Goal: Information Seeking & Learning: Learn about a topic

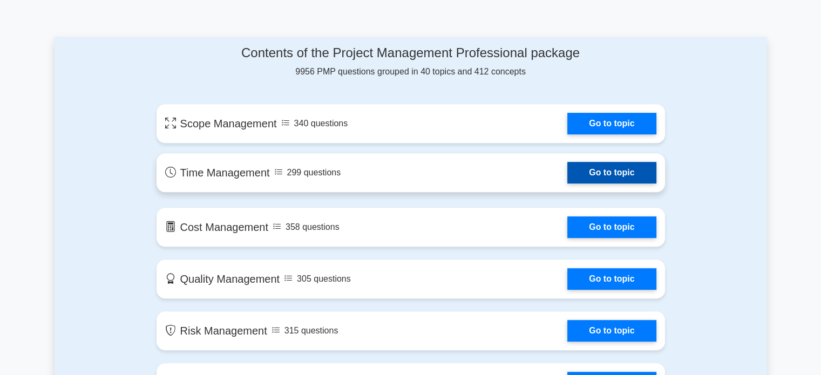
scroll to position [540, 0]
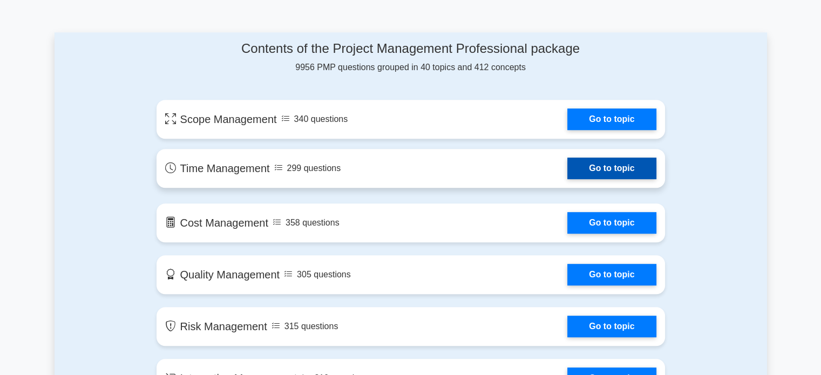
click at [567, 172] on link "Go to topic" at bounding box center [611, 169] width 89 height 22
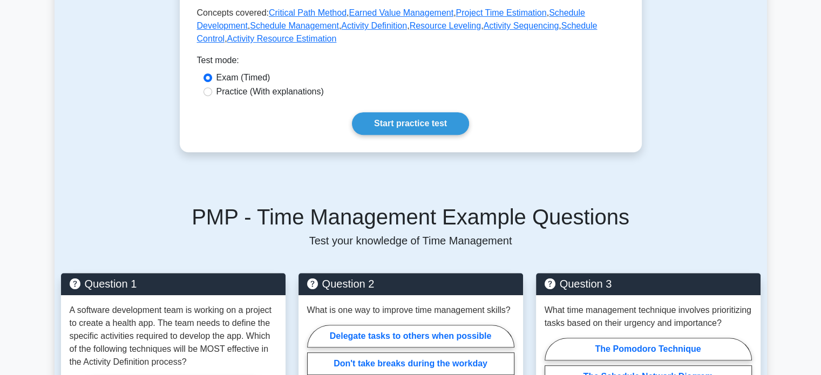
scroll to position [486, 0]
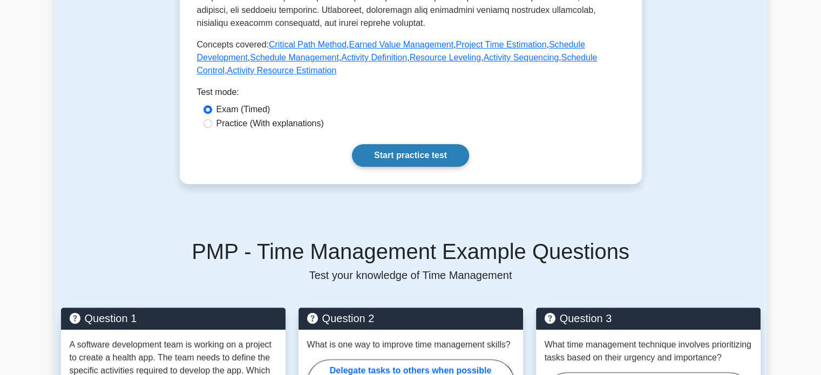
click at [445, 157] on link "Start practice test" at bounding box center [410, 155] width 117 height 23
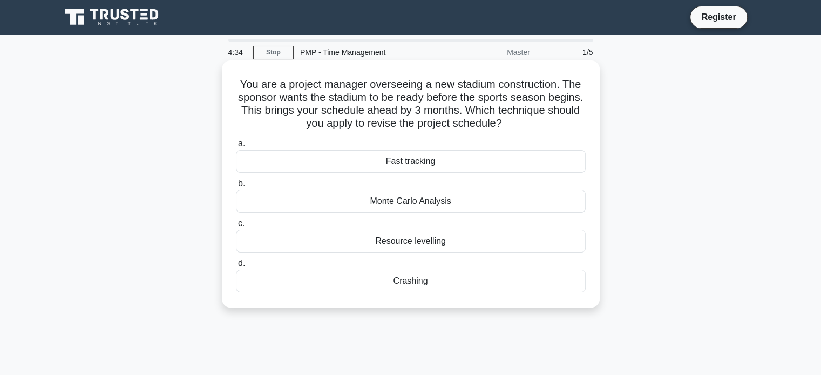
click at [440, 207] on div "Monte Carlo Analysis" at bounding box center [411, 201] width 350 height 23
click at [236, 187] on input "b. Monte Carlo Analysis" at bounding box center [236, 183] width 0 height 7
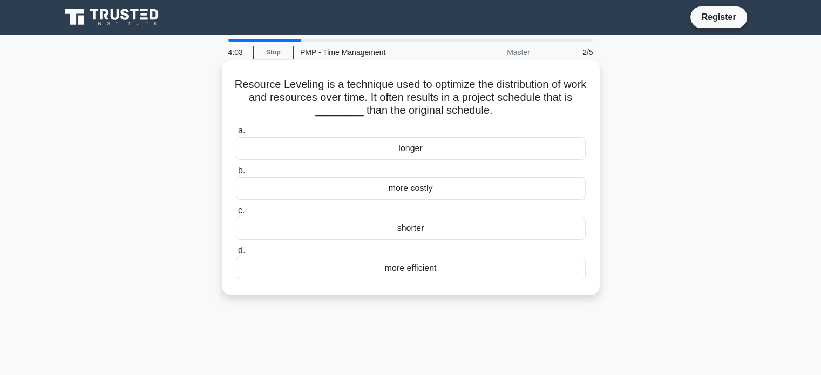
click at [414, 192] on div "more costly" at bounding box center [411, 188] width 350 height 23
click at [236, 174] on input "b. more costly" at bounding box center [236, 170] width 0 height 7
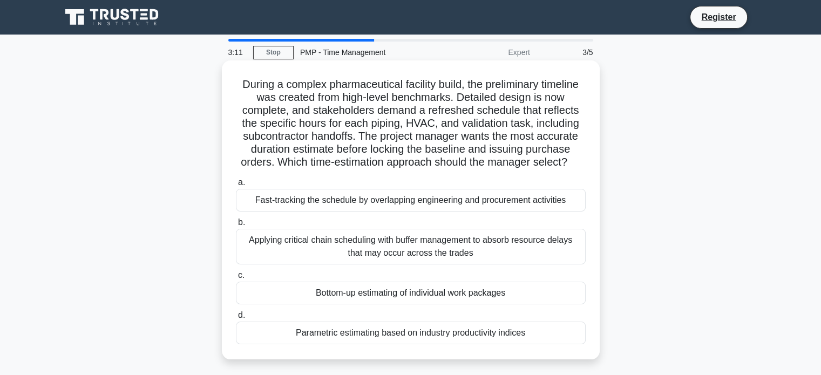
click at [379, 293] on div "Bottom-up estimating of individual work packages" at bounding box center [411, 293] width 350 height 23
click at [236, 279] on input "c. Bottom-up estimating of individual work packages" at bounding box center [236, 275] width 0 height 7
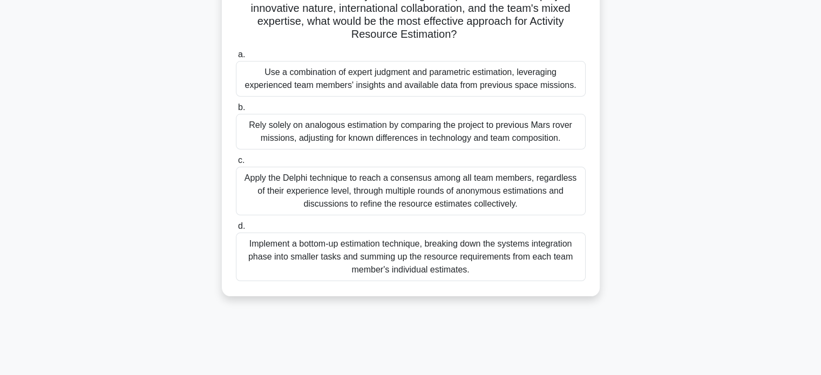
scroll to position [162, 0]
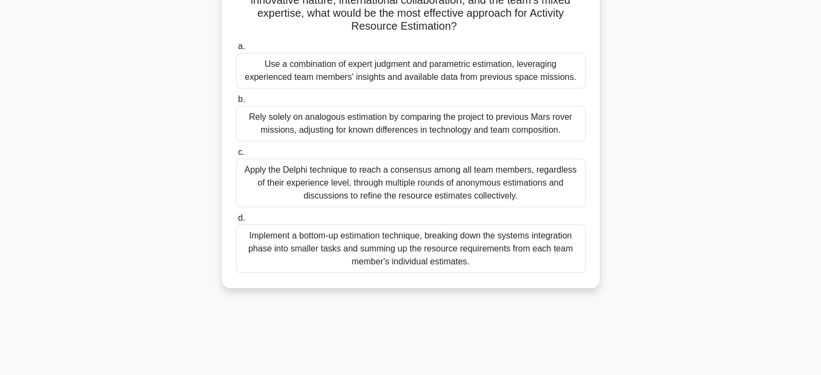
click at [373, 176] on div "Apply the Delphi technique to reach a consensus among all team members, regardl…" at bounding box center [411, 183] width 350 height 49
click at [236, 156] on input "c. Apply the Delphi technique to reach a consensus among all team members, rega…" at bounding box center [236, 152] width 0 height 7
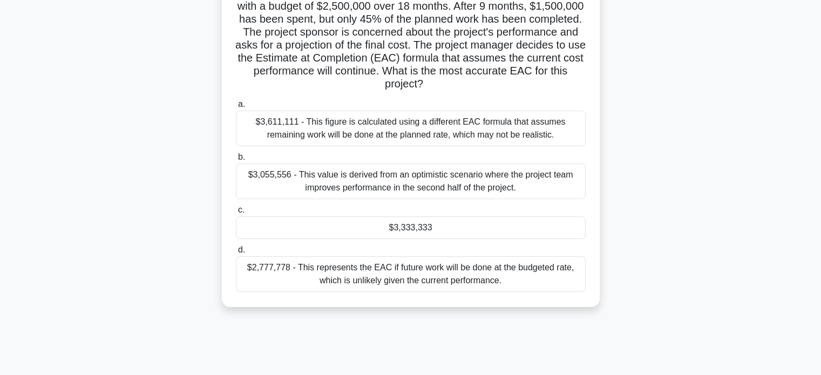
scroll to position [108, 0]
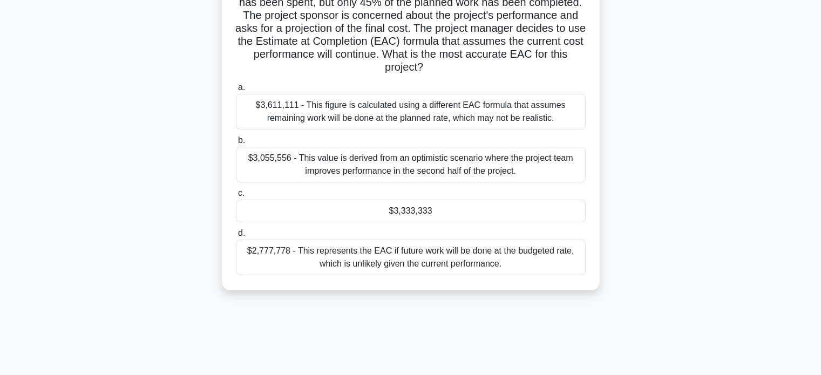
click at [445, 211] on div "$3,333,333" at bounding box center [411, 211] width 350 height 23
click at [236, 197] on input "c. $3,333,333" at bounding box center [236, 193] width 0 height 7
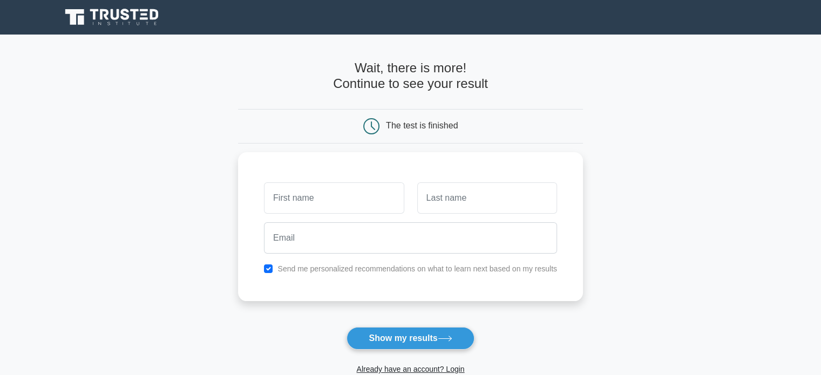
type input "l"
type input "[PERSON_NAME]"
type input "almouusa"
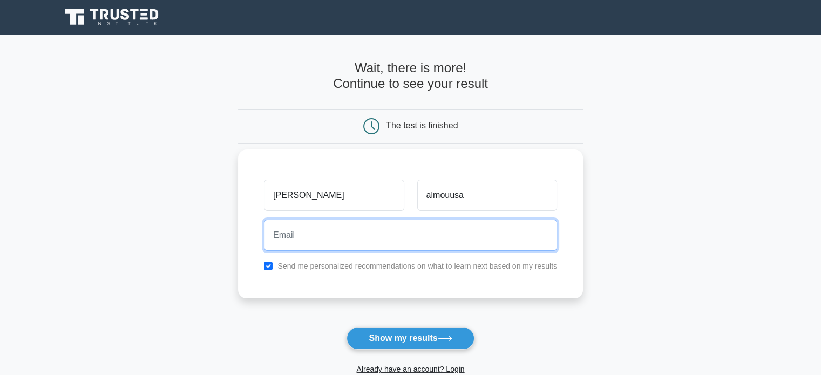
click at [404, 237] on input "email" at bounding box center [410, 235] width 293 height 31
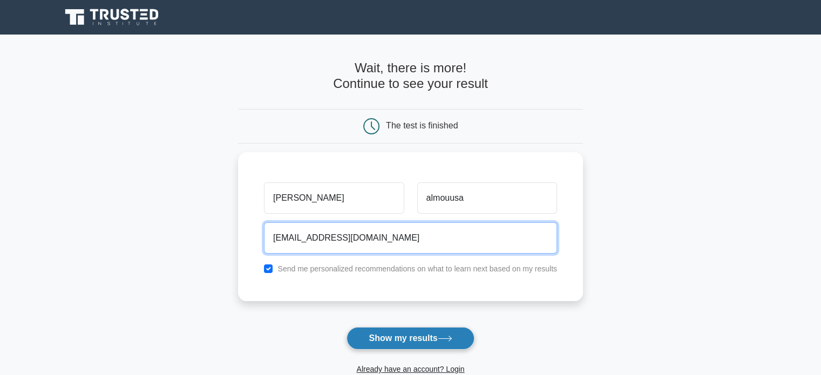
type input "[EMAIL_ADDRESS][DOMAIN_NAME]"
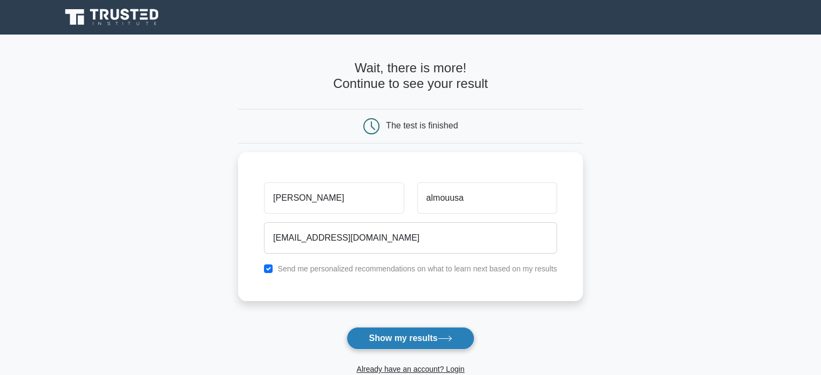
click at [427, 342] on button "Show my results" at bounding box center [409, 338] width 127 height 23
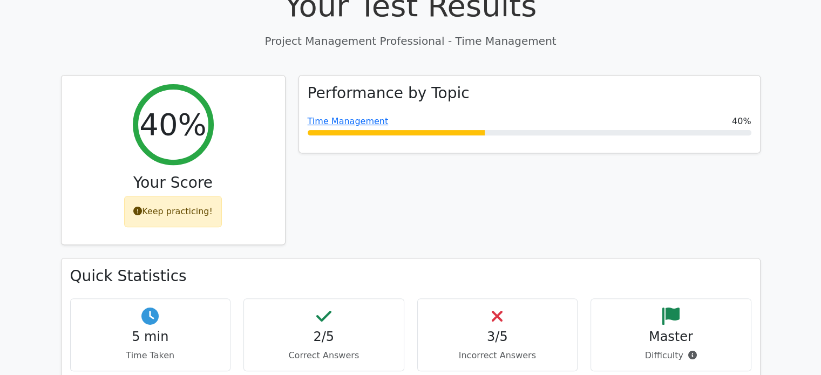
scroll to position [378, 0]
